Goal: Information Seeking & Learning: Learn about a topic

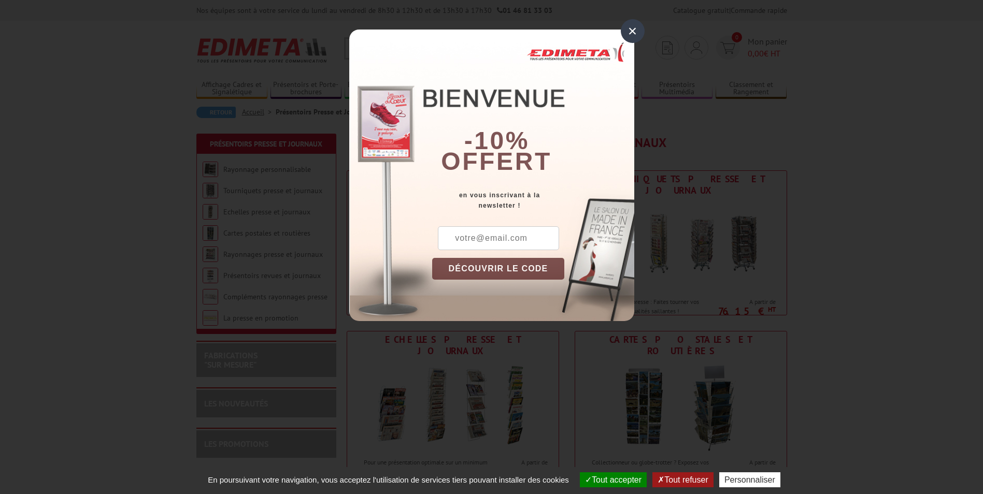
click at [512, 239] on input "text" at bounding box center [498, 238] width 121 height 24
type input "hsleim10@yahoo.fr"
click at [629, 35] on div "×" at bounding box center [633, 31] width 24 height 24
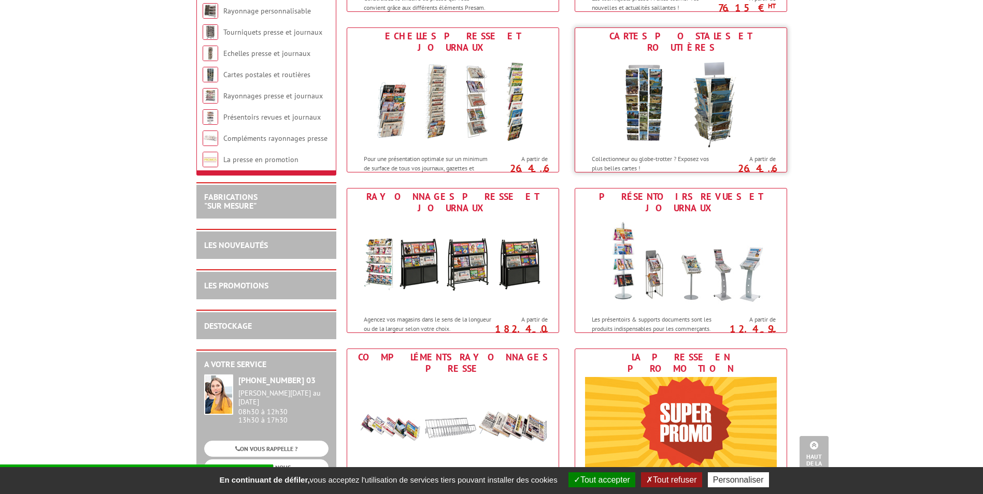
scroll to position [104, 0]
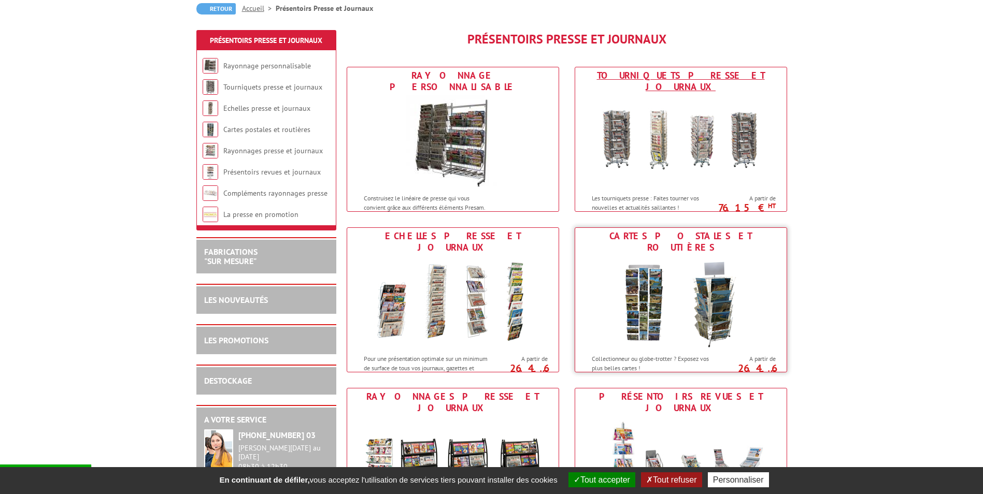
click at [621, 98] on img at bounding box center [681, 141] width 192 height 93
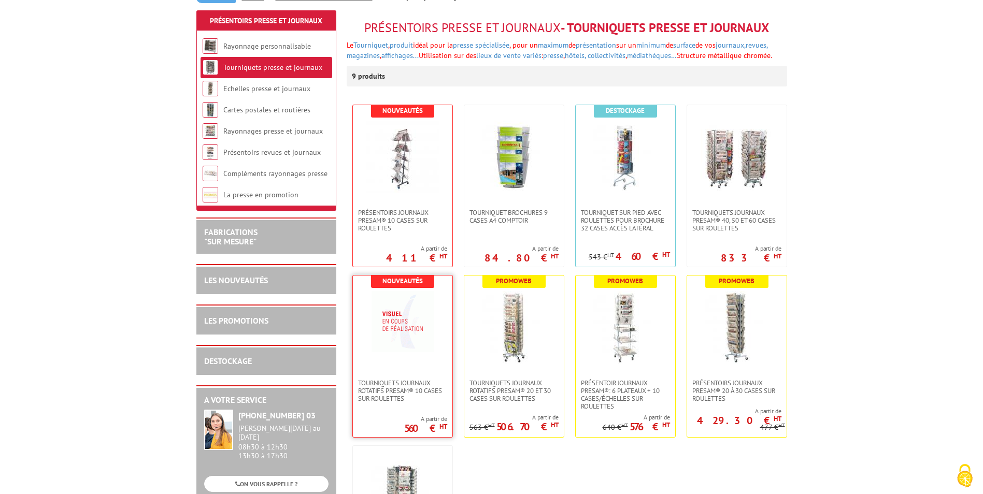
scroll to position [155, 0]
